Goal: Task Accomplishment & Management: Complete application form

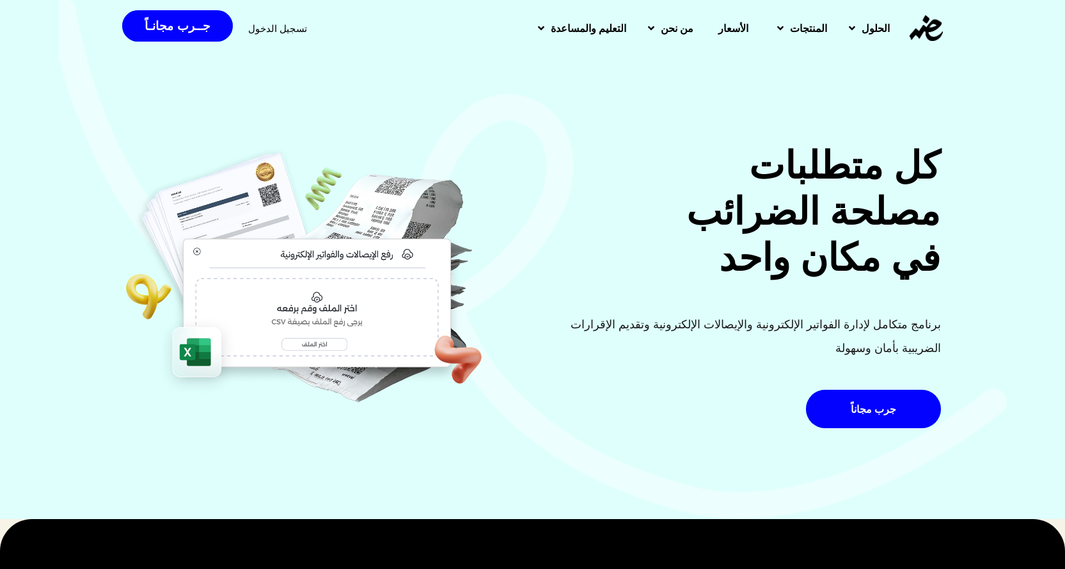
click at [269, 24] on span "تسجيل الدخول" at bounding box center [277, 29] width 59 height 10
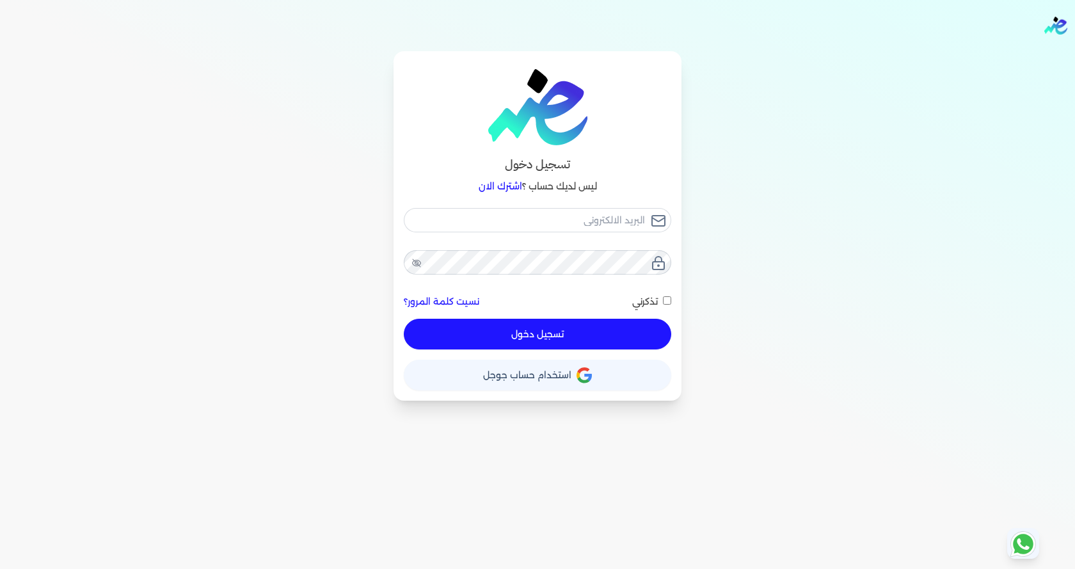
click at [774, 181] on div "تسجيل دخول ليس لديك حساب ؟ اشترك الان نسيت كلمة المرور؟ تذكرني تسجيل دخول X حسا…" at bounding box center [537, 225] width 983 height 349
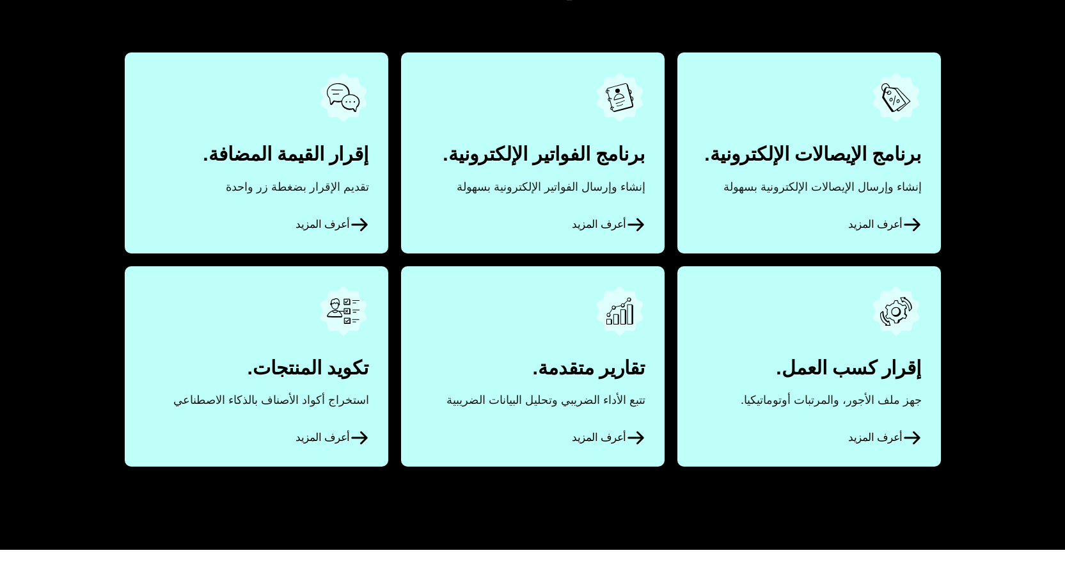
scroll to position [640, 0]
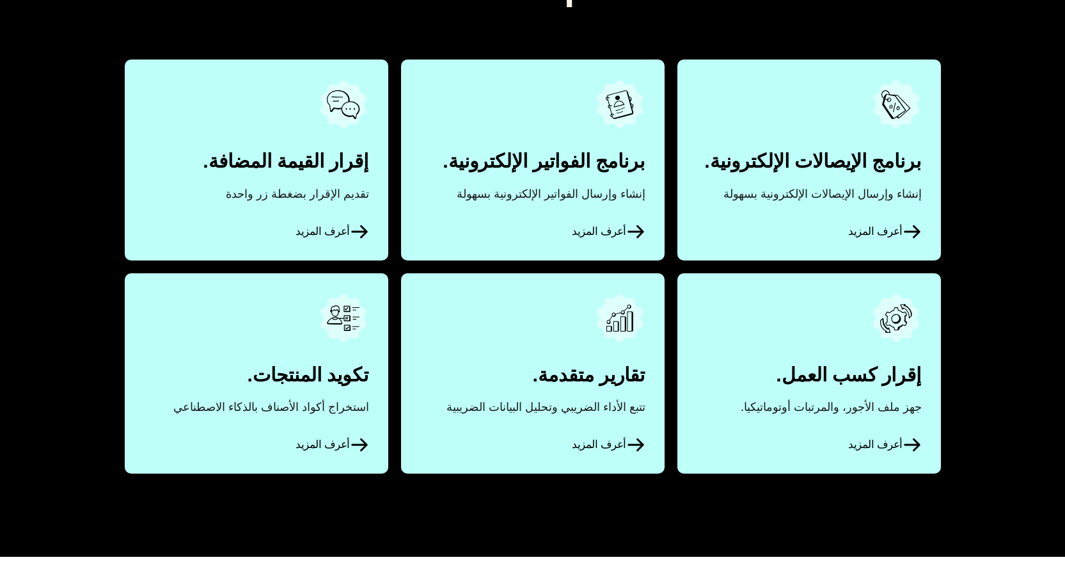
click at [301, 230] on span "أعرف المزيد" at bounding box center [332, 231] width 73 height 19
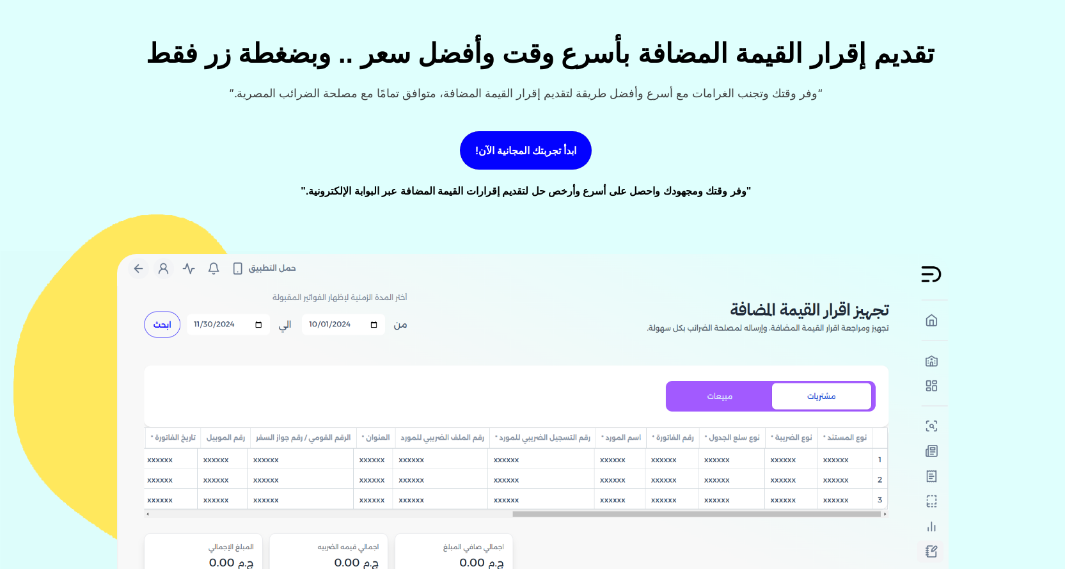
scroll to position [128, 0]
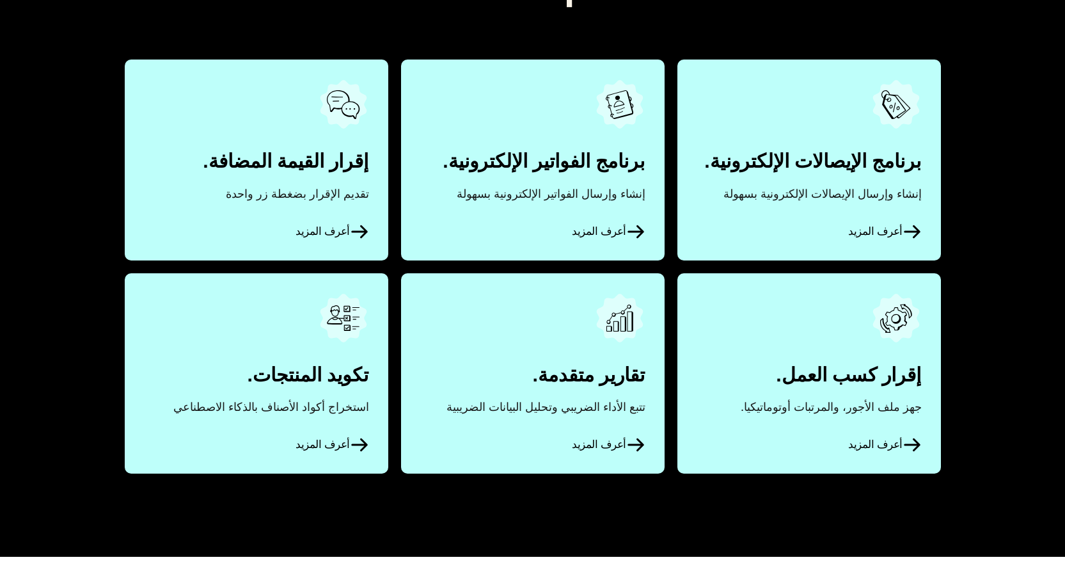
click at [840, 440] on link "أعرف المزيد" at bounding box center [810, 373] width 264 height 200
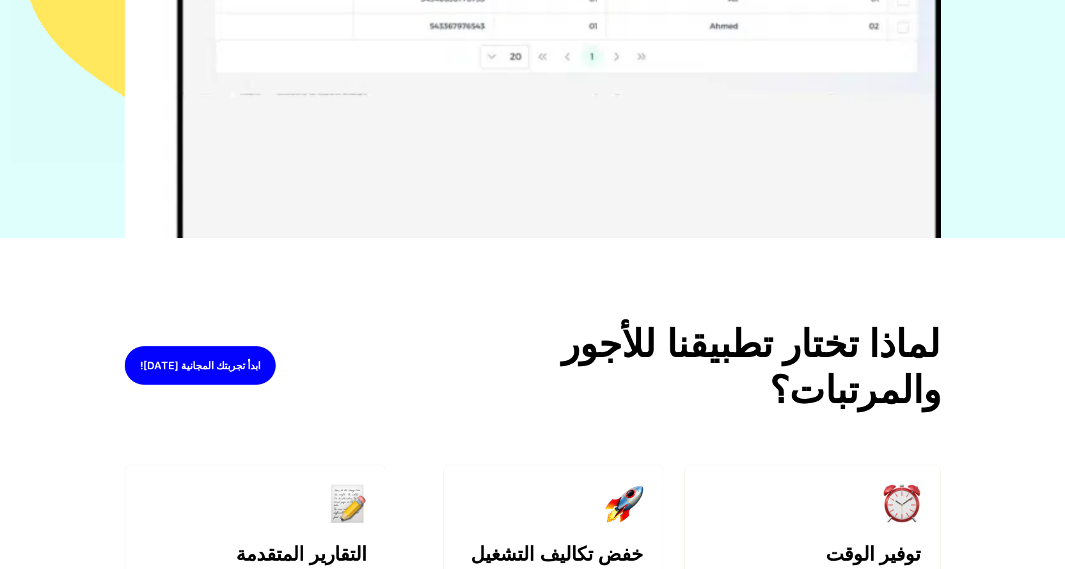
scroll to position [576, 0]
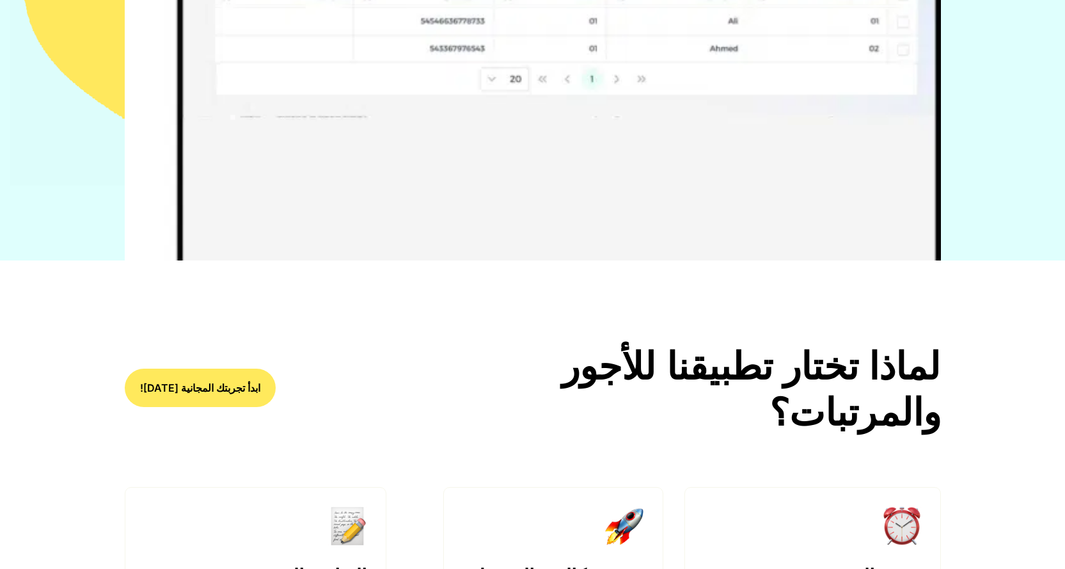
click at [258, 399] on link "ابدأ تجربتك المجانية [DATE]!" at bounding box center [200, 388] width 151 height 38
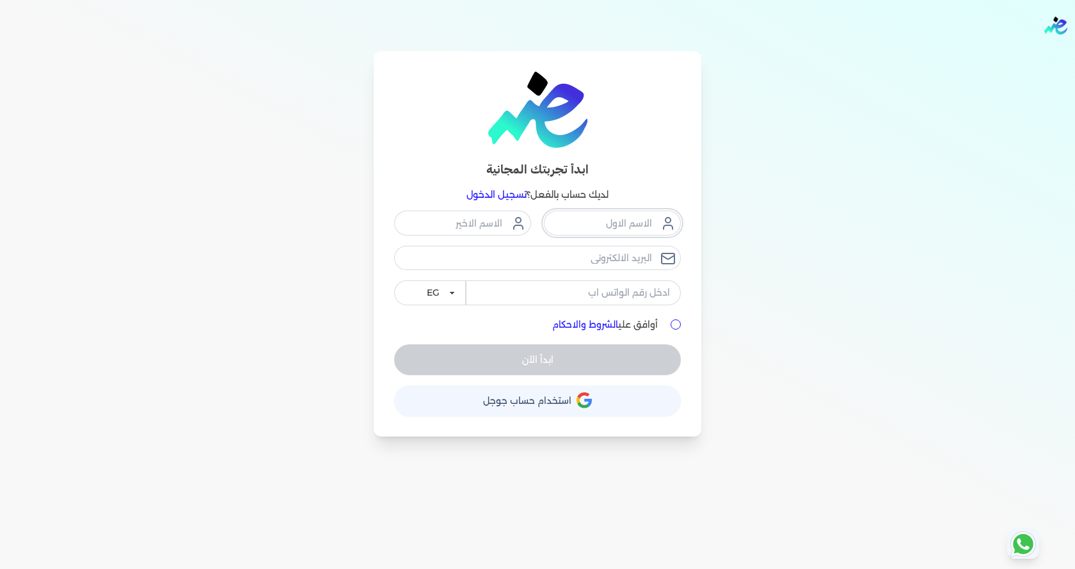
click at [637, 223] on input "text" at bounding box center [612, 223] width 137 height 24
type input "l"
type input "محمود"
type input "عبدالله"
click at [623, 257] on input "email" at bounding box center [537, 258] width 287 height 24
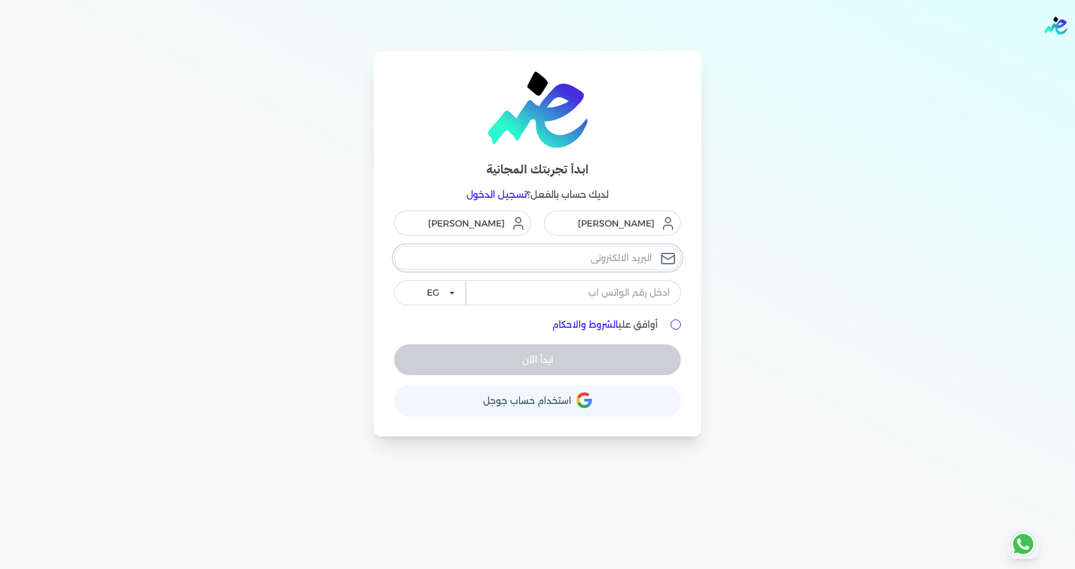
type input "seifalislam351@gamil.com"
click at [570, 296] on input "tel" at bounding box center [573, 292] width 215 height 24
click at [518, 263] on input "seifalislam351@gamil.com" at bounding box center [537, 258] width 287 height 24
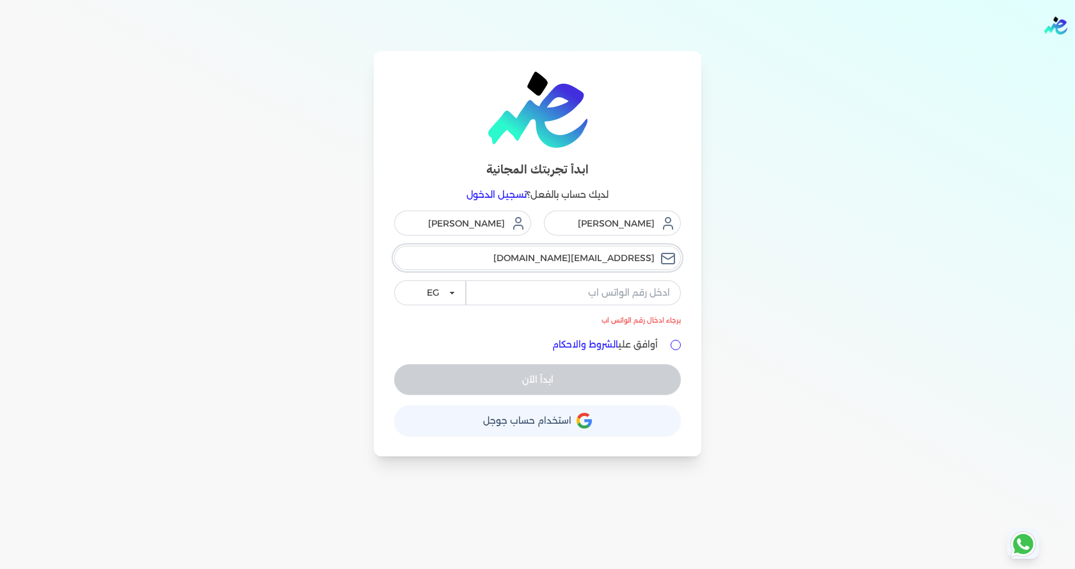
click at [518, 263] on input "seifalislam351@gamil.com" at bounding box center [537, 258] width 287 height 24
click at [518, 262] on input "seifalislam351@gamil.com" at bounding box center [537, 258] width 287 height 24
drag, startPoint x: 518, startPoint y: 262, endPoint x: 522, endPoint y: 268, distance: 6.9
click at [522, 268] on input "seifalislam351@gamil.com" at bounding box center [537, 258] width 287 height 24
click at [772, 335] on div "ابدأ تجربتك المجانية لديك حساب بالفعل؟ تسجيل الدخول محمود عبدالله seifalislam35…" at bounding box center [537, 253] width 983 height 405
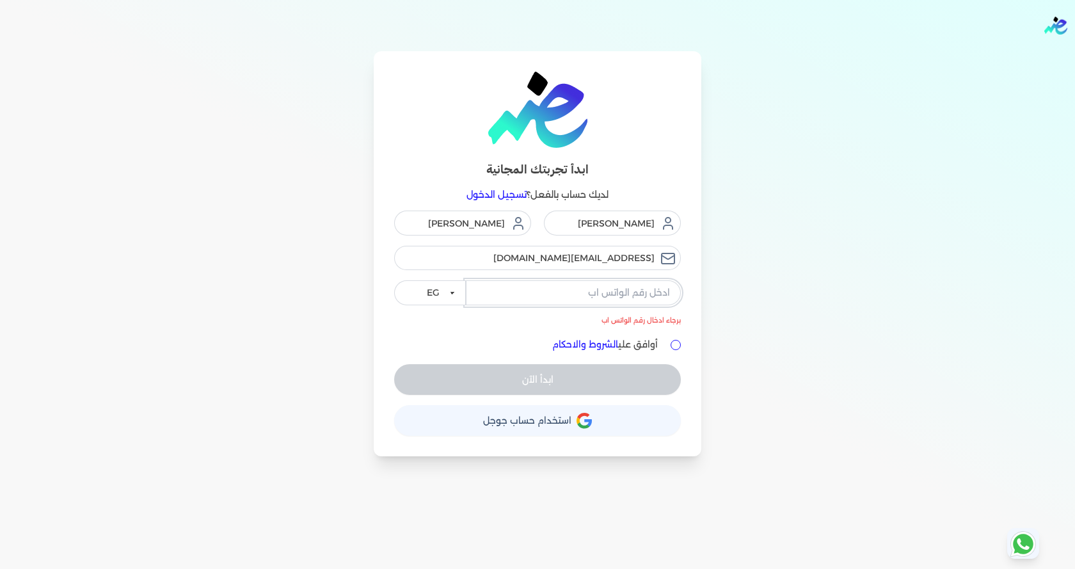
click at [582, 294] on input "tel" at bounding box center [573, 292] width 215 height 24
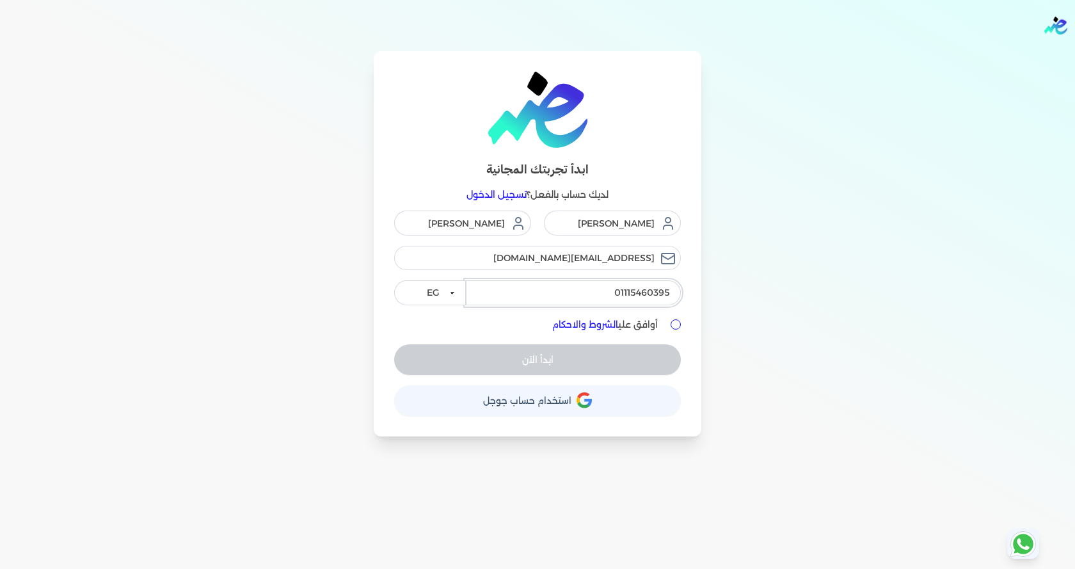
type input "01115460395"
click at [678, 324] on input "أوافق علي الشروط والاحكام" at bounding box center [676, 324] width 10 height 10
checkbox input "true"
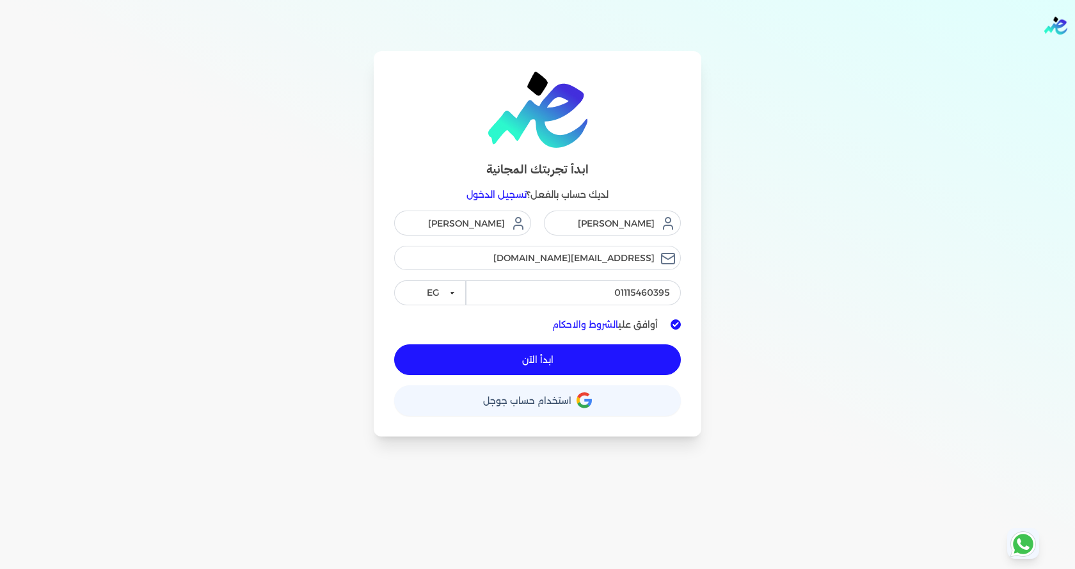
click at [602, 361] on button "ابدأ الآن" at bounding box center [537, 359] width 287 height 31
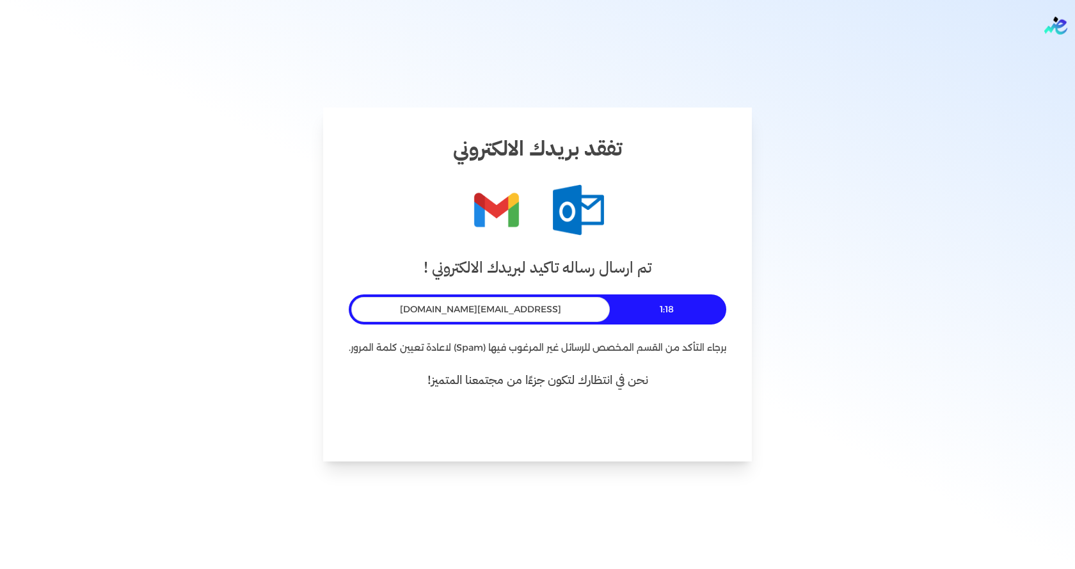
drag, startPoint x: 264, startPoint y: 69, endPoint x: 269, endPoint y: 63, distance: 8.1
click at [266, 67] on div "تفقد بريدك الالكتروني تم ارسال رساله تاكيد لبريدك الالكتروني ! 1:18 seifalislam…" at bounding box center [537, 284] width 1075 height 569
click at [564, 422] on button "العودة للتسجيل" at bounding box center [537, 420] width 121 height 31
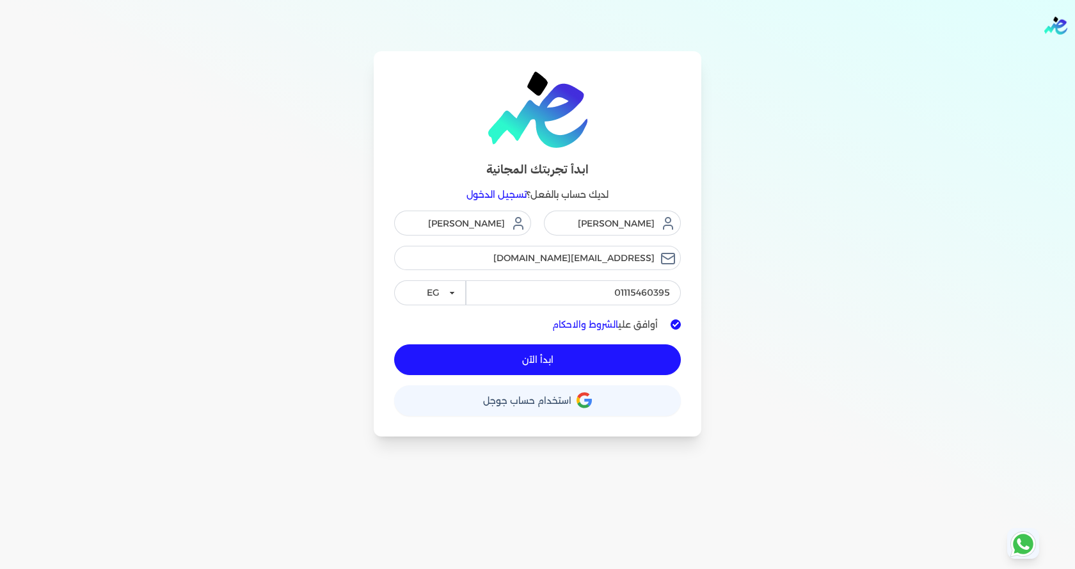
click at [579, 368] on button "ابدأ الآن" at bounding box center [537, 359] width 287 height 31
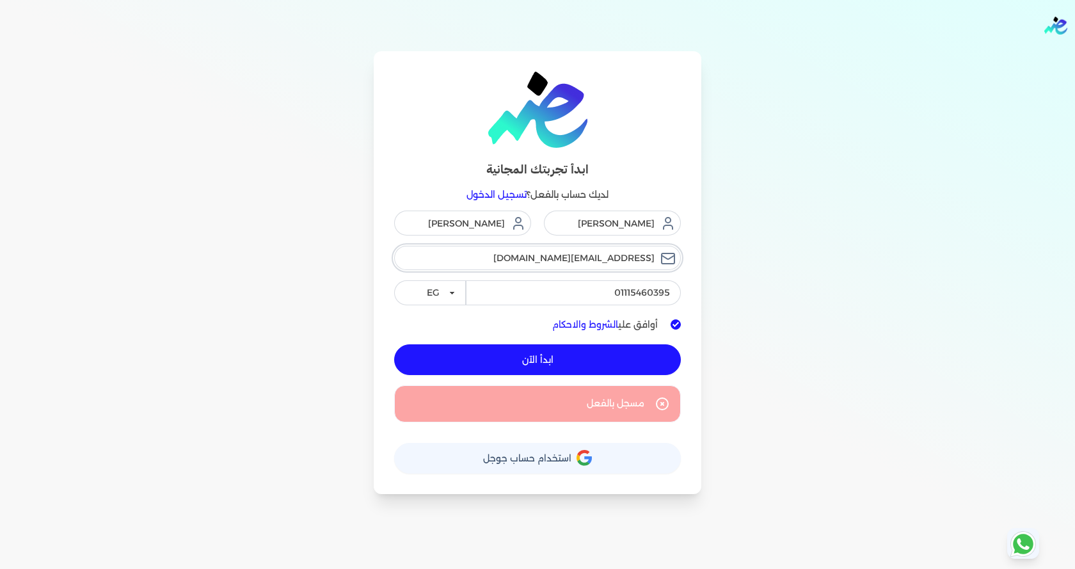
click at [577, 270] on input "seifalislam351@gamil.com" at bounding box center [537, 258] width 287 height 24
click at [580, 259] on input "seifalislam351@gamil.com" at bounding box center [537, 258] width 287 height 24
click at [508, 189] on link "تسجيل الدخول" at bounding box center [497, 195] width 60 height 12
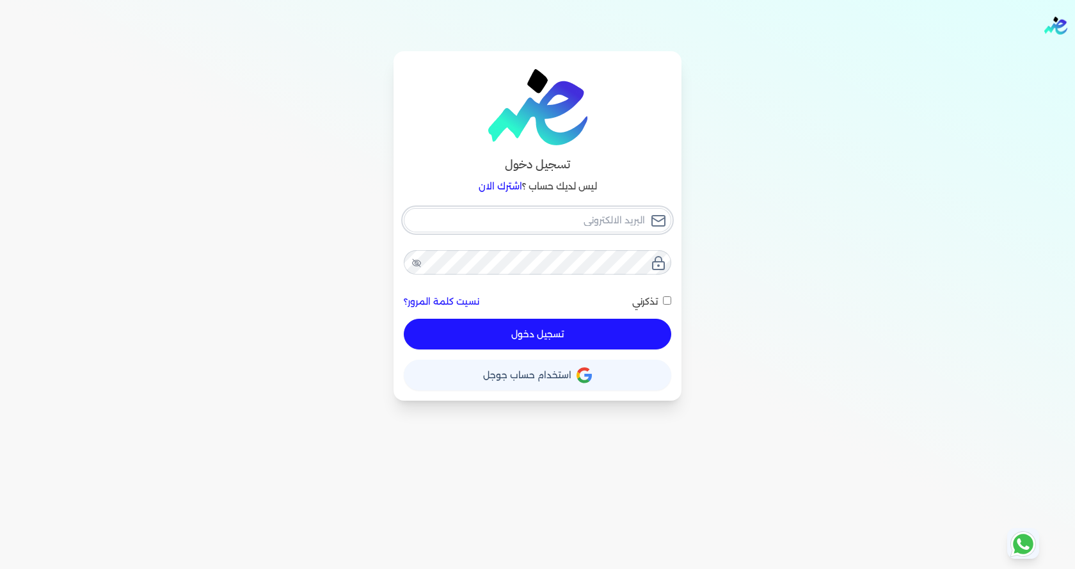
paste input "seifalislam351@gamil.com"
type input "seifalislam351@gamil.com"
checkbox input "false"
type input "seifalislam351@gamil.com"
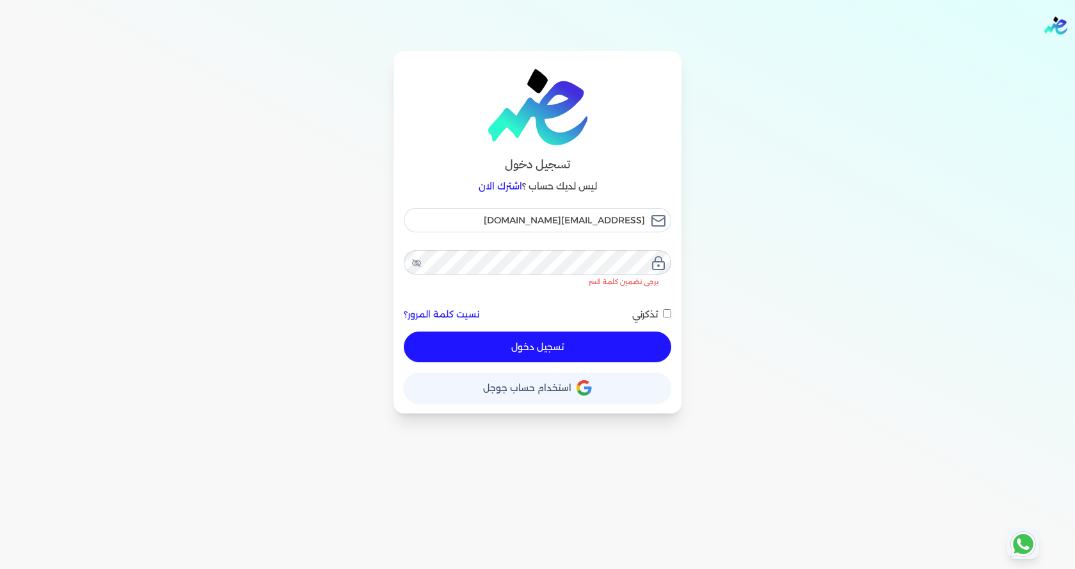
click at [586, 191] on p "ليس لديك حساب ؟ اشترك الان" at bounding box center [537, 187] width 267 height 17
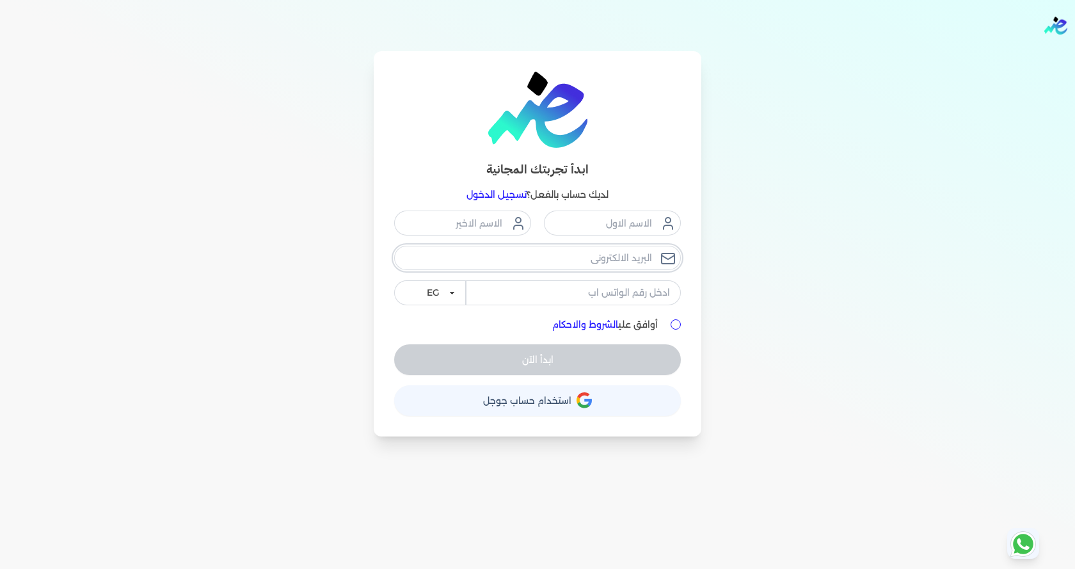
paste input "[EMAIL_ADDRESS][DOMAIN_NAME]"
type input "[EMAIL_ADDRESS][DOMAIN_NAME]"
click at [568, 298] on input "tel" at bounding box center [573, 292] width 215 height 24
type input "01115460395"
click at [618, 229] on input "text" at bounding box center [612, 223] width 137 height 24
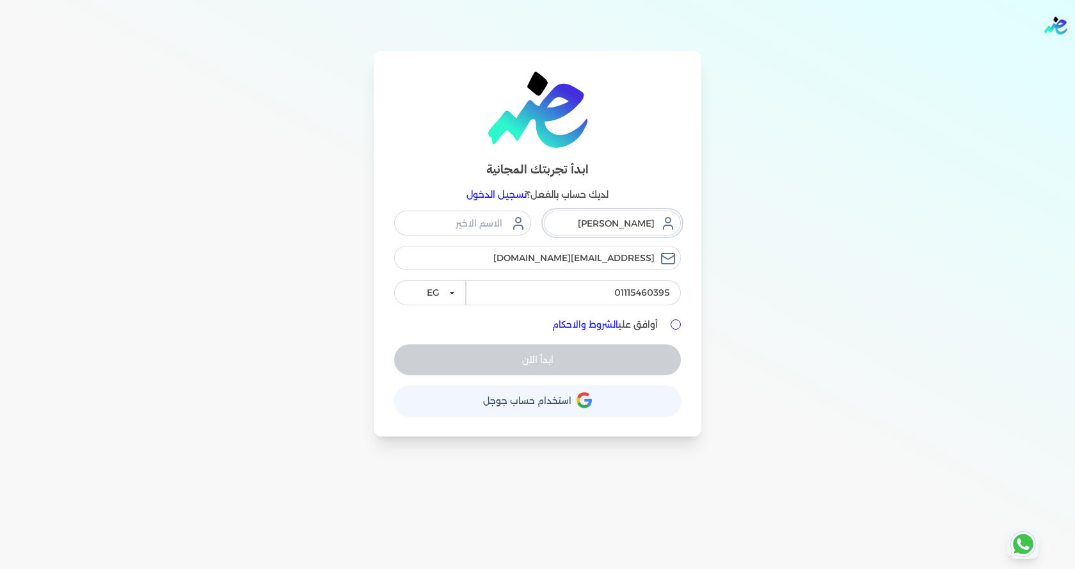
type input "محمود"
click at [479, 230] on input "text" at bounding box center [462, 223] width 137 height 24
type input "العكل"
click at [674, 324] on input "أوافق علي الشروط والاحكام" at bounding box center [676, 324] width 10 height 10
checkbox input "true"
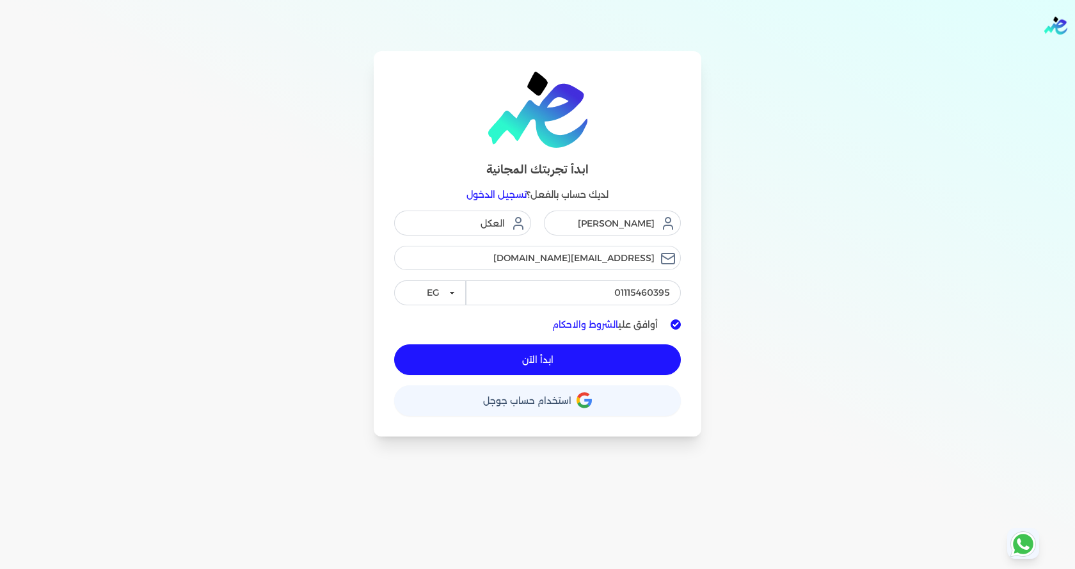
click at [553, 356] on button "ابدأ الآن" at bounding box center [537, 359] width 287 height 31
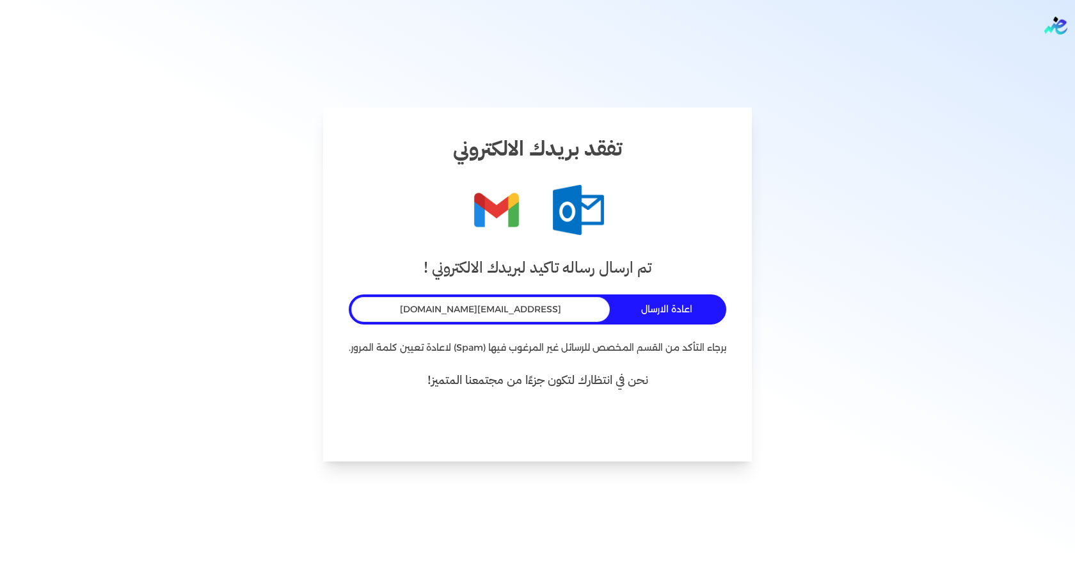
click at [653, 303] on button "اعادة الارسال" at bounding box center [669, 310] width 109 height 24
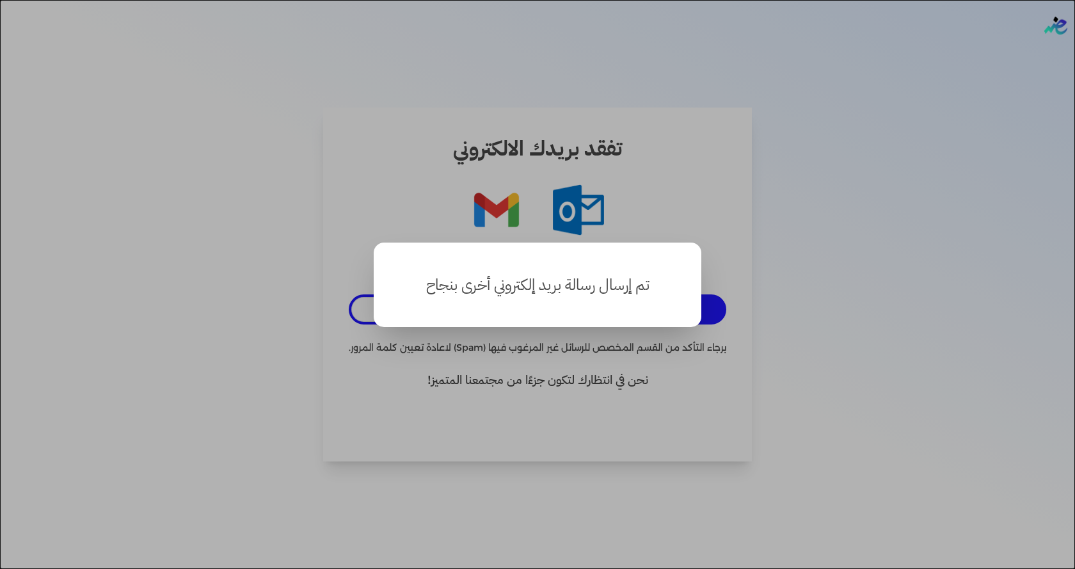
click at [662, 229] on button "close" at bounding box center [537, 284] width 1075 height 569
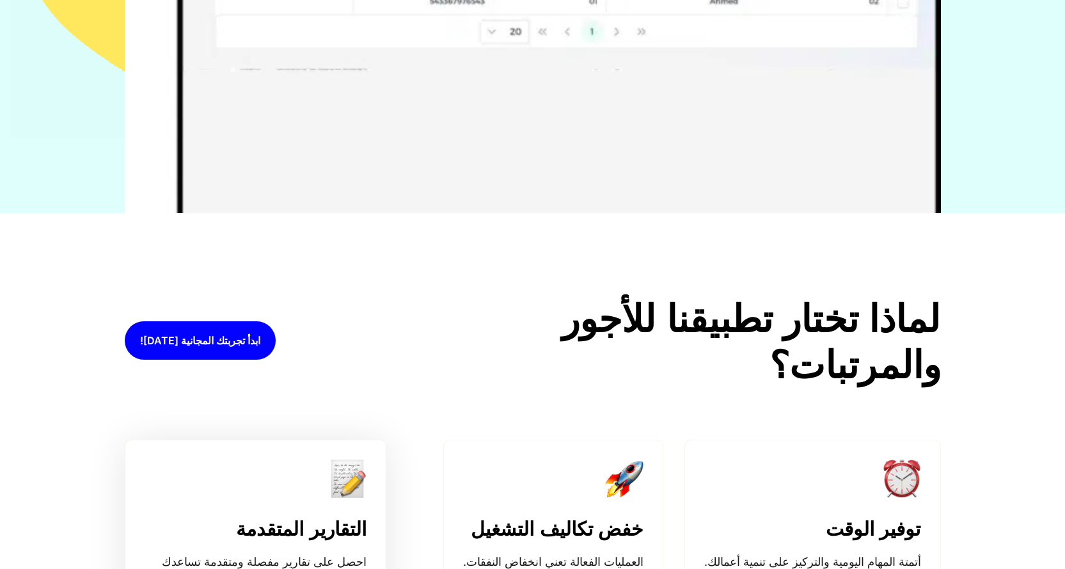
scroll to position [768, 0]
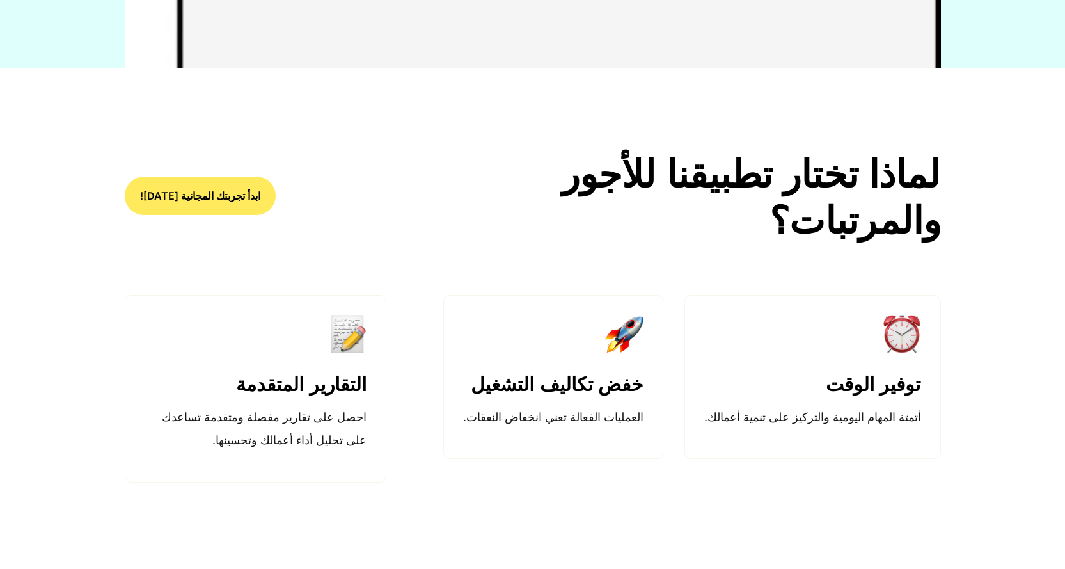
click at [253, 208] on link "ابدأ تجربتك المجانية اليوم!" at bounding box center [200, 196] width 151 height 38
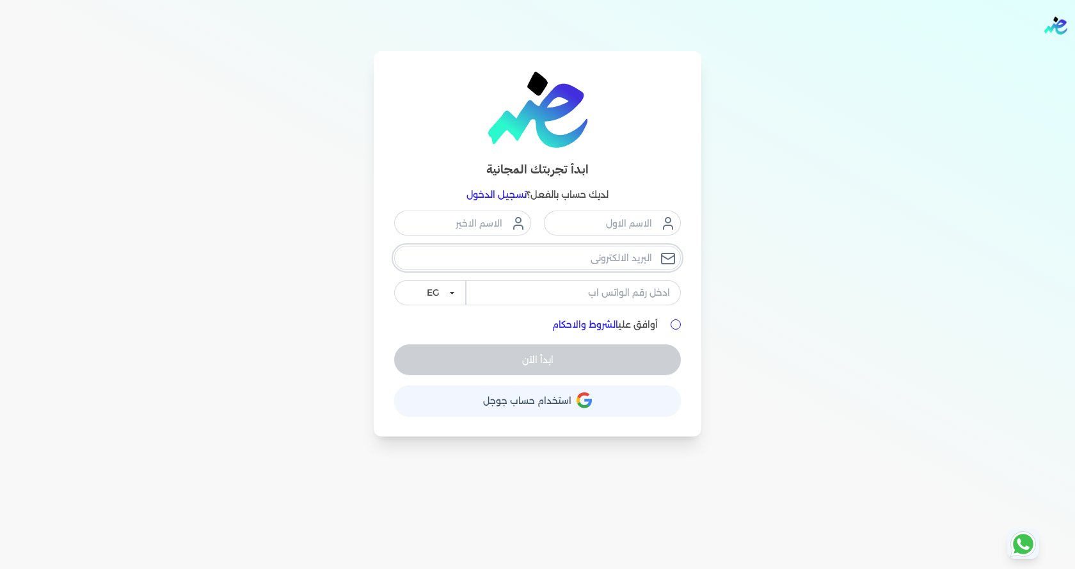
click at [575, 261] on input "email" at bounding box center [537, 258] width 287 height 24
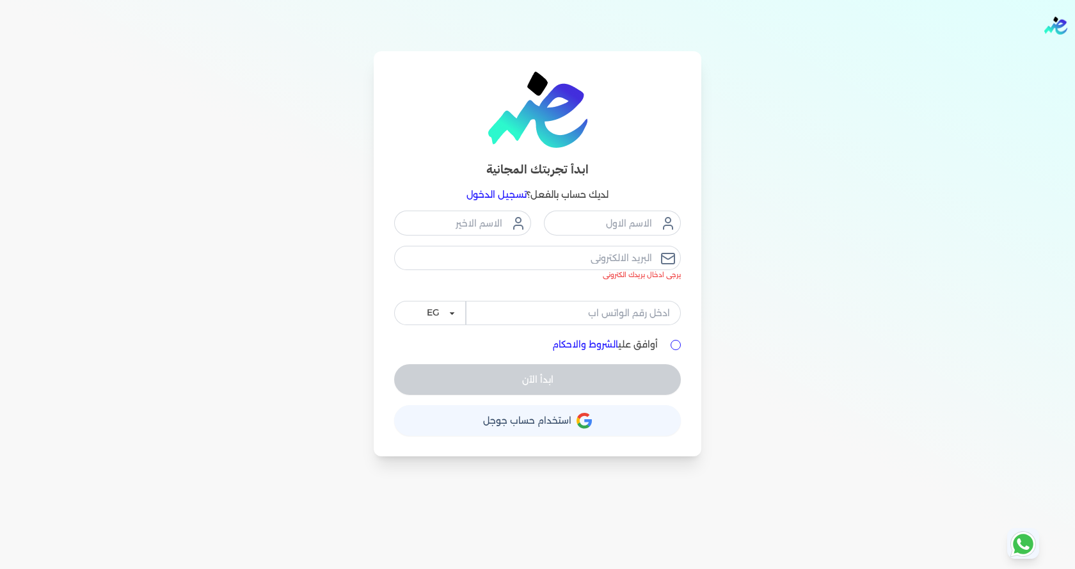
click at [484, 192] on link "تسجيل الدخول" at bounding box center [497, 195] width 60 height 12
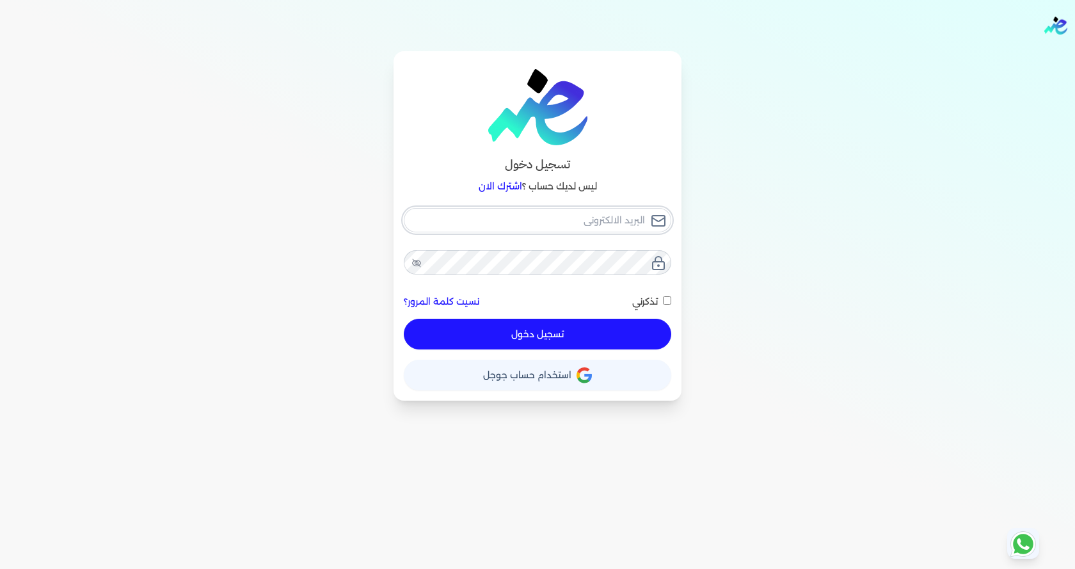
paste input "[EMAIL_ADDRESS][DOMAIN_NAME]"
type input "[EMAIL_ADDRESS][DOMAIN_NAME]"
checkbox input "false"
type input "[EMAIL_ADDRESS][DOMAIN_NAME]"
click at [586, 323] on button "تسجيل دخول" at bounding box center [537, 334] width 267 height 31
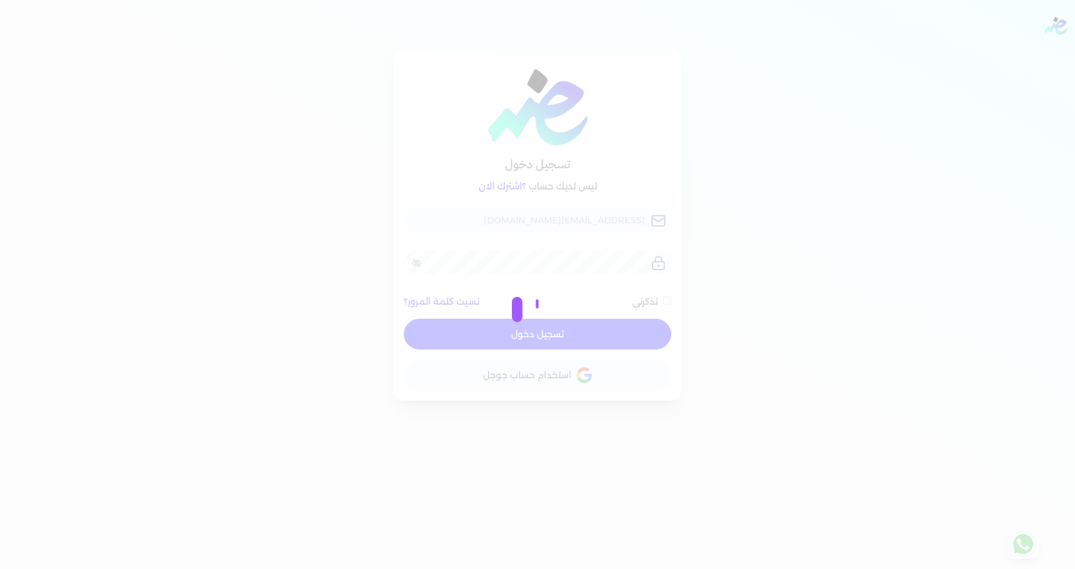
checkbox input "false"
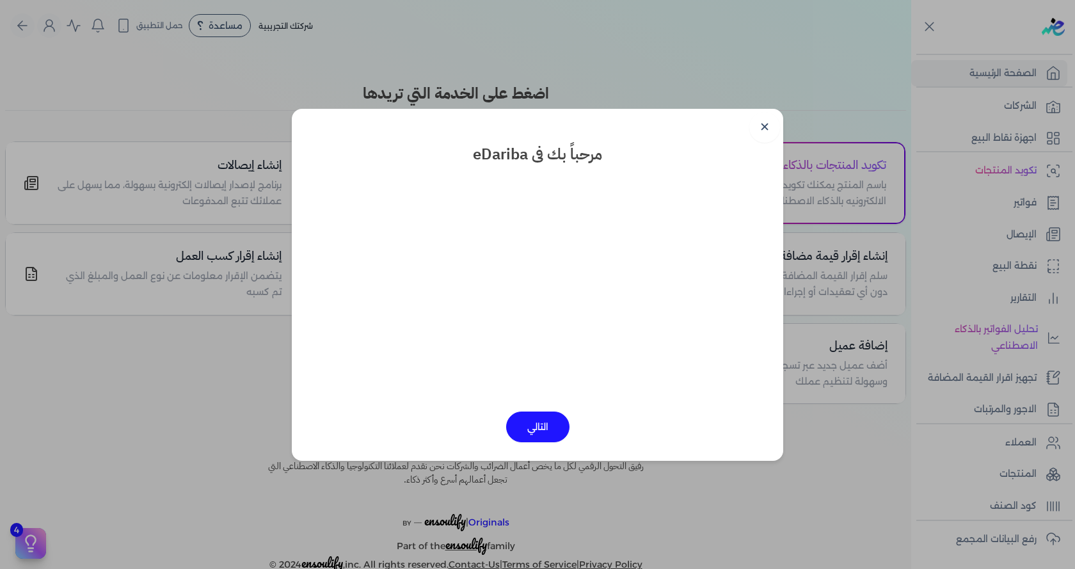
click at [554, 429] on button "التالي" at bounding box center [537, 426] width 63 height 31
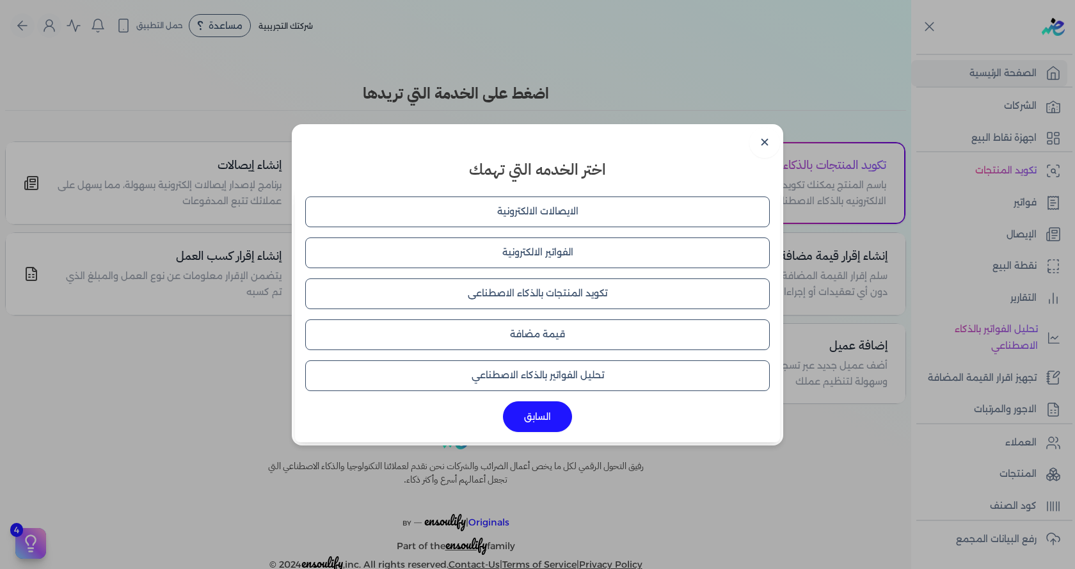
click at [558, 205] on button "الايصالات الالكترونية" at bounding box center [537, 211] width 465 height 31
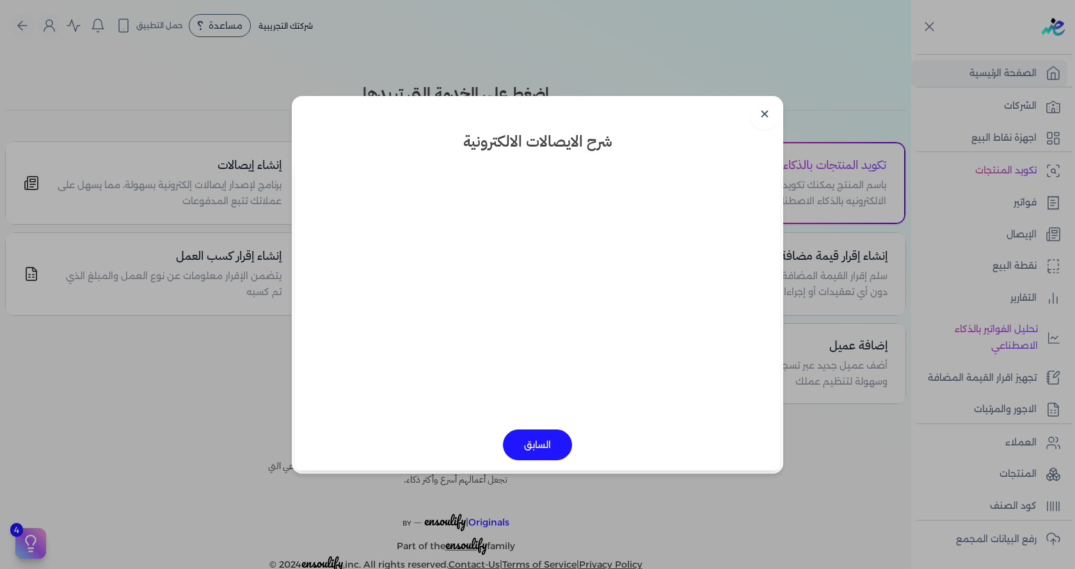
click at [539, 447] on button "السابق" at bounding box center [537, 444] width 69 height 31
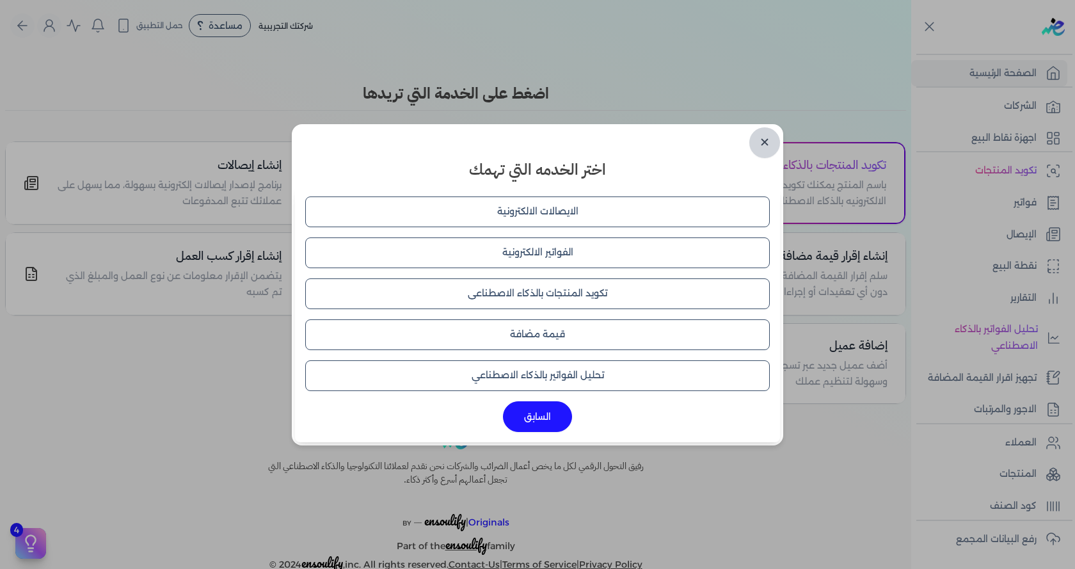
click at [766, 142] on link "✕" at bounding box center [764, 142] width 31 height 31
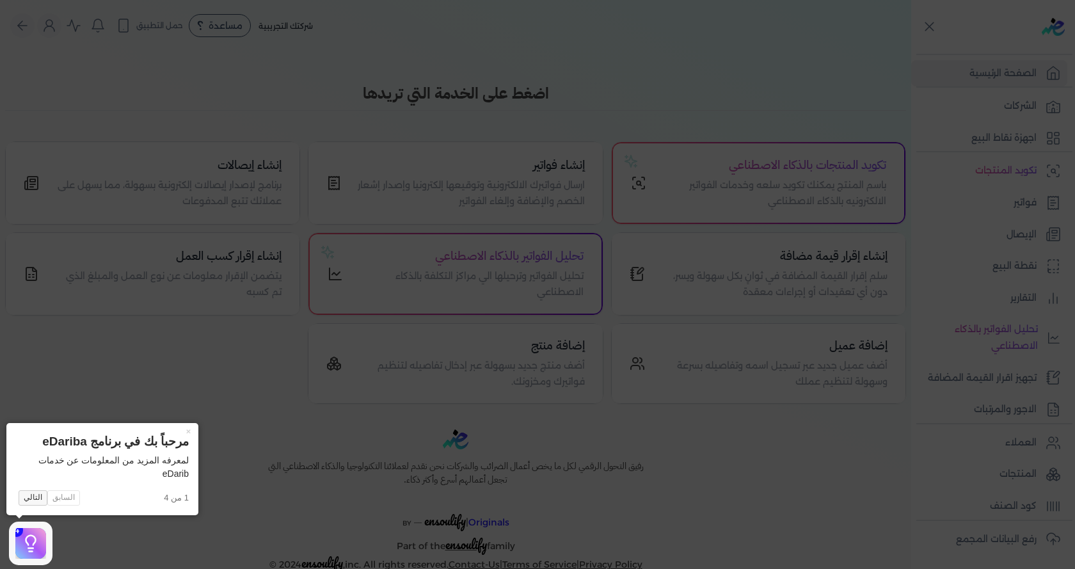
click at [28, 504] on button "التالي" at bounding box center [33, 497] width 29 height 15
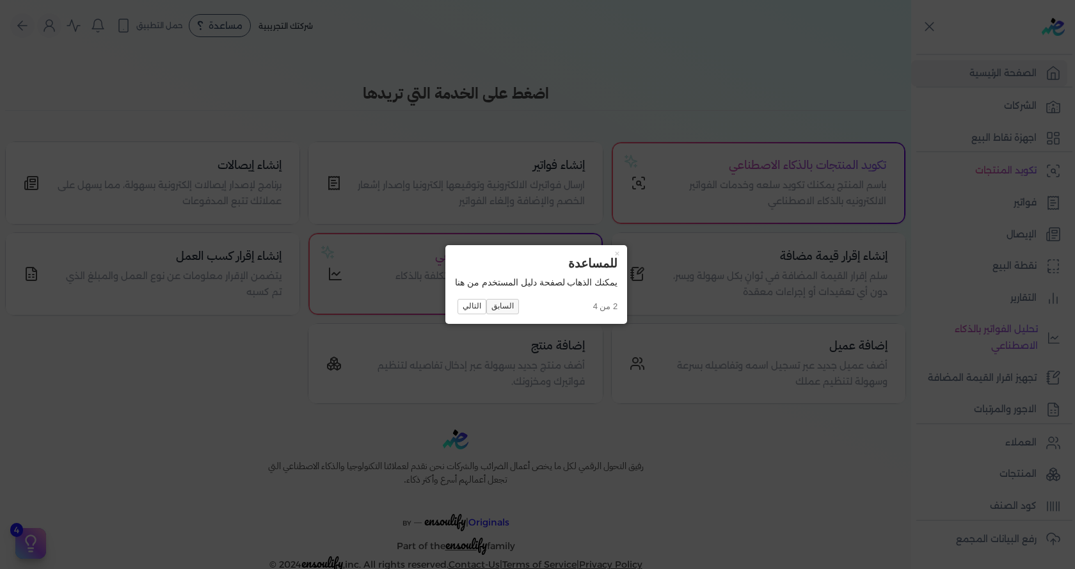
click at [499, 305] on button "السابق" at bounding box center [502, 306] width 33 height 15
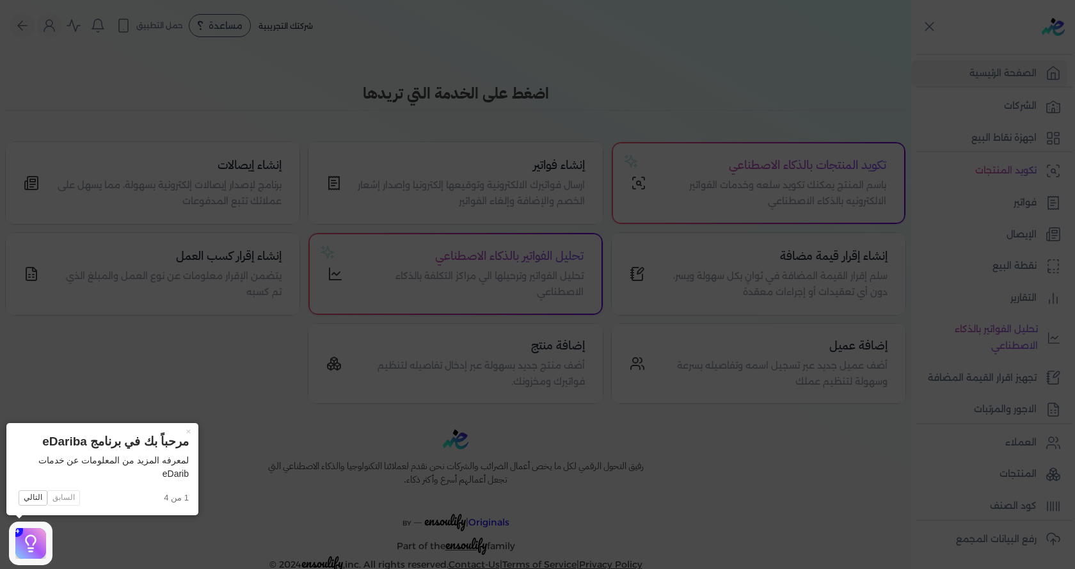
click at [68, 500] on span "السابق التالي" at bounding box center [90, 497] width 148 height 15
click at [64, 500] on span "السابق التالي" at bounding box center [90, 497] width 148 height 15
click at [31, 541] on icon at bounding box center [30, 543] width 19 height 19
click at [75, 536] on icon at bounding box center [537, 284] width 1075 height 569
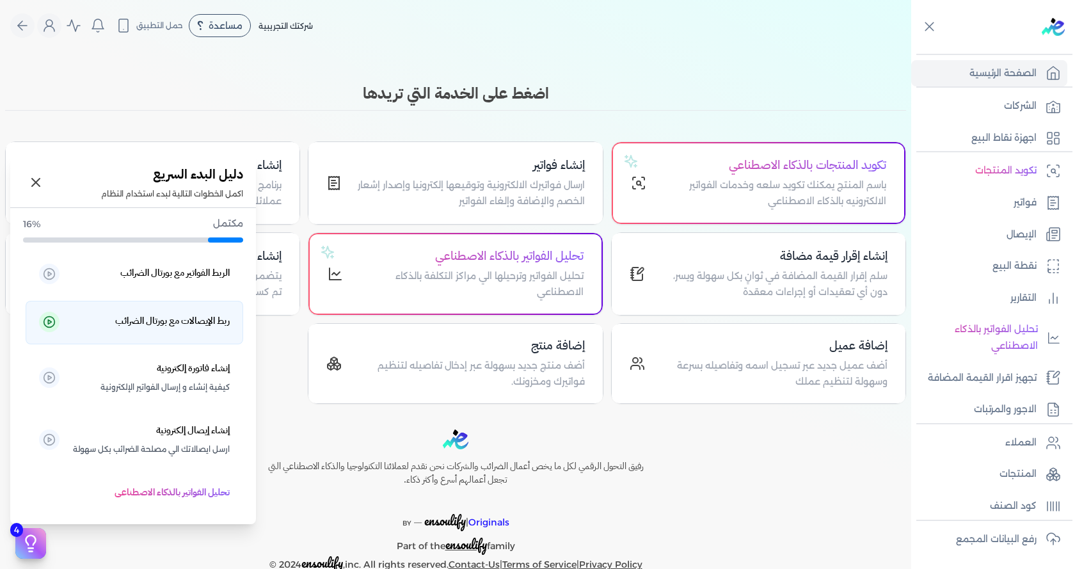
click at [56, 323] on icon at bounding box center [49, 321] width 13 height 13
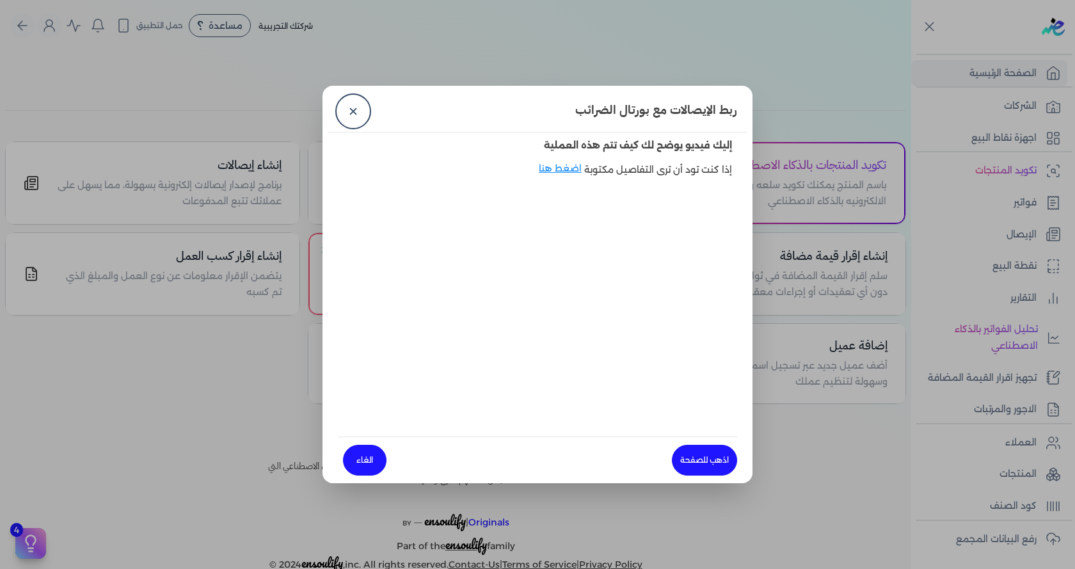
click at [693, 459] on link "اذهب للصفحة" at bounding box center [704, 460] width 65 height 31
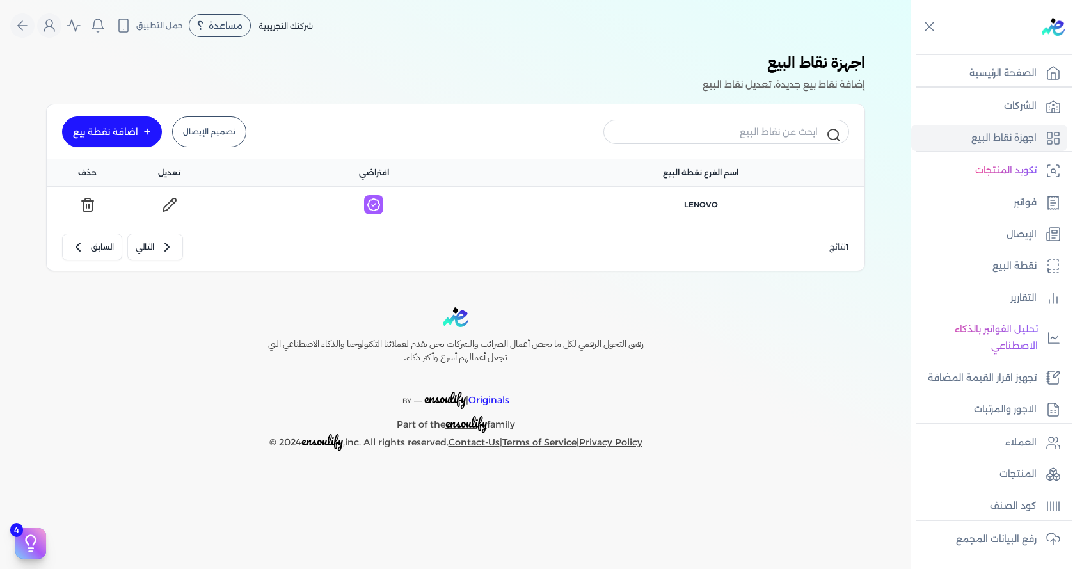
click at [131, 136] on div "اضافة نقطة بيع" at bounding box center [105, 131] width 65 height 9
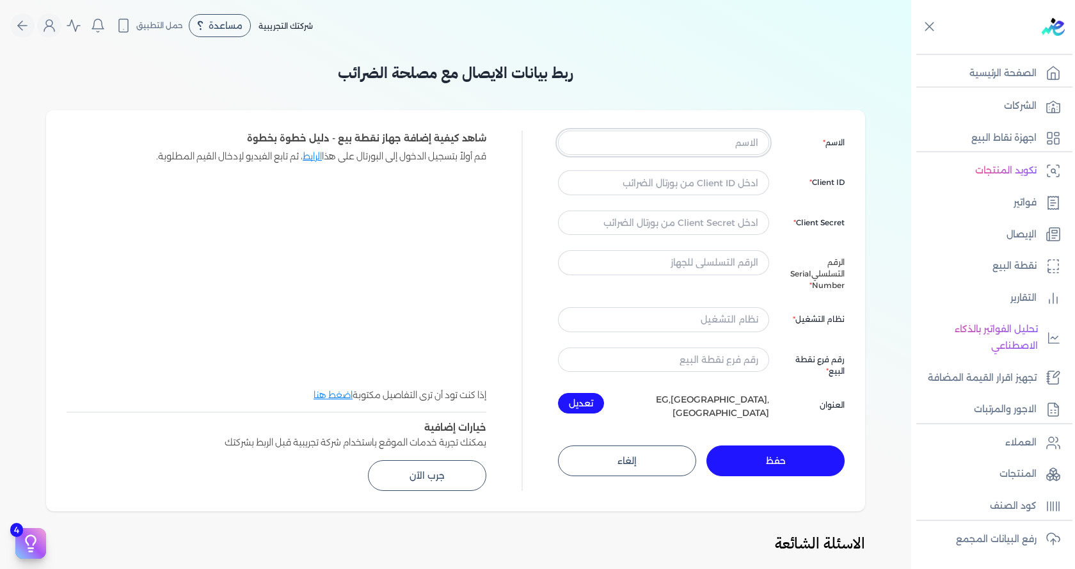
click at [641, 143] on input "text" at bounding box center [663, 143] width 211 height 24
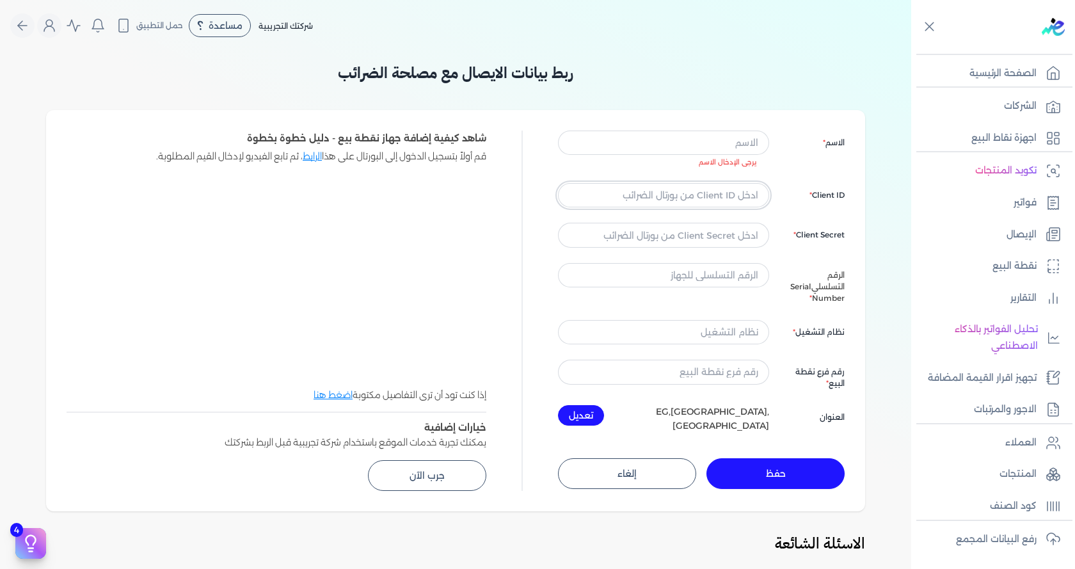
click at [683, 202] on input "text" at bounding box center [663, 195] width 211 height 24
click at [639, 243] on input "text" at bounding box center [663, 235] width 211 height 24
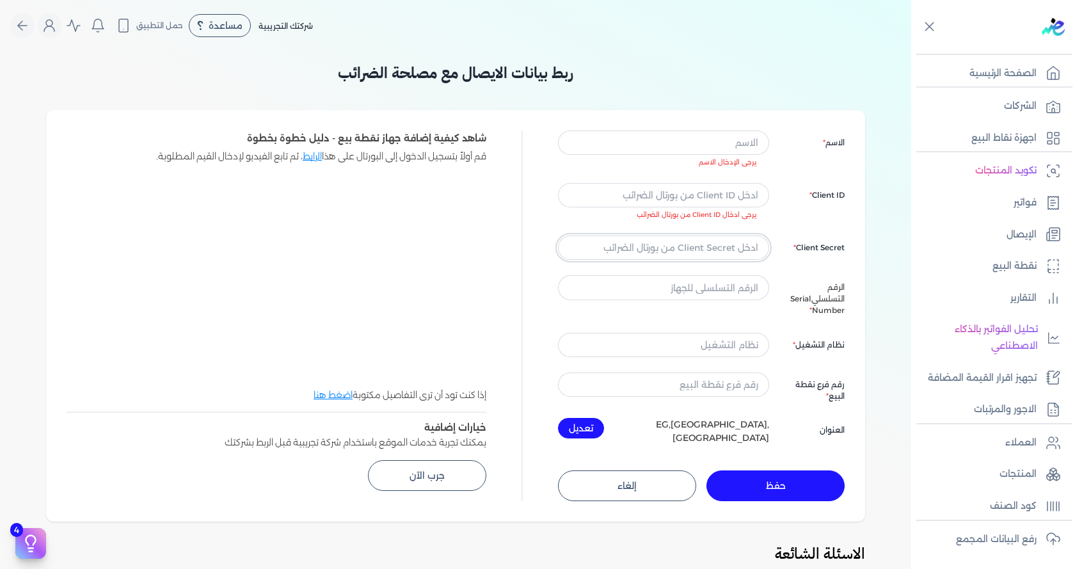
click at [658, 248] on input "text" at bounding box center [663, 247] width 211 height 24
click at [645, 270] on div "الاسم يرجى الإدخال الاسم Client ID يرجى ادخال Client ID من بورتال الضرائب Clien…" at bounding box center [701, 288] width 287 height 314
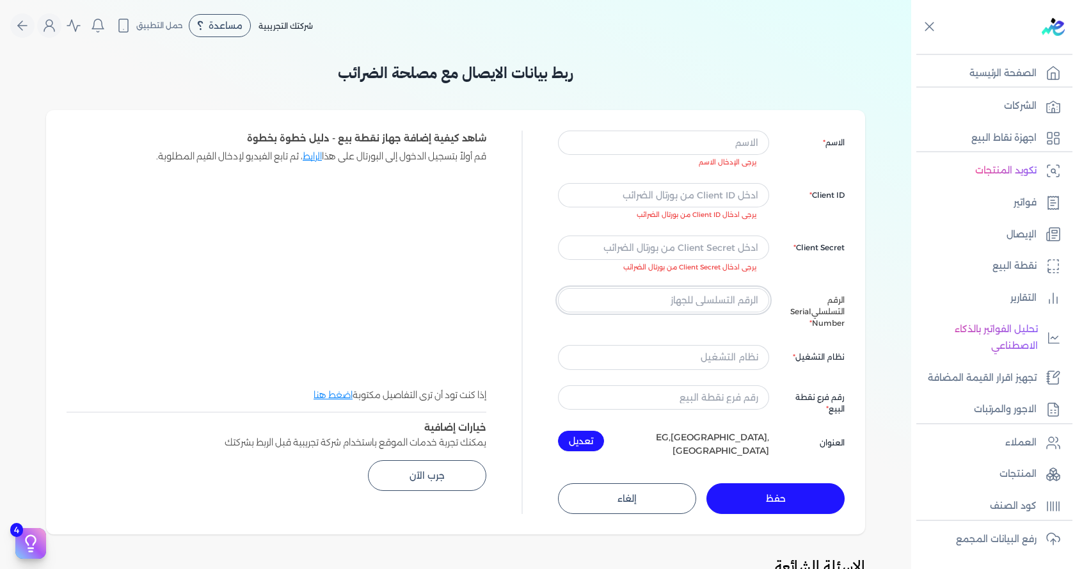
click at [648, 296] on input "text" at bounding box center [663, 300] width 211 height 24
click at [653, 346] on input "text" at bounding box center [663, 357] width 211 height 24
click at [653, 359] on input "text" at bounding box center [663, 357] width 211 height 24
click at [664, 374] on div "الاسم يرجى الإدخال الاسم Client ID يرجى ادخال Client ID من بورتال الضرائب Clien…" at bounding box center [701, 294] width 287 height 327
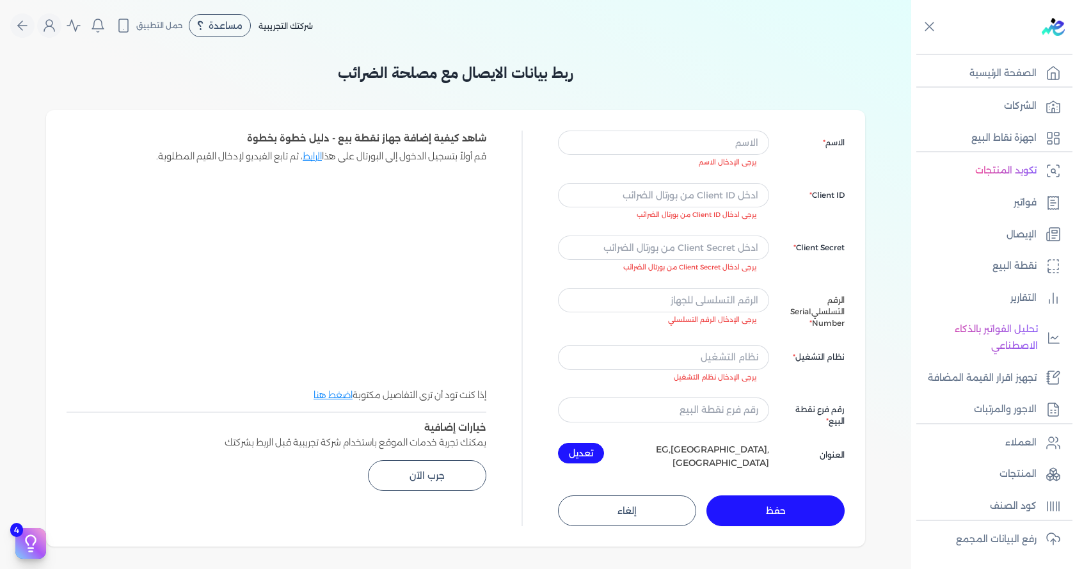
drag, startPoint x: 641, startPoint y: 395, endPoint x: 646, endPoint y: 399, distance: 6.8
click at [641, 396] on div "الاسم يرجى الإدخال الاسم Client ID يرجى ادخال Client ID من بورتال الضرائب Clien…" at bounding box center [701, 300] width 287 height 339
click at [649, 409] on input "text" at bounding box center [663, 409] width 211 height 24
